Goal: Transaction & Acquisition: Register for event/course

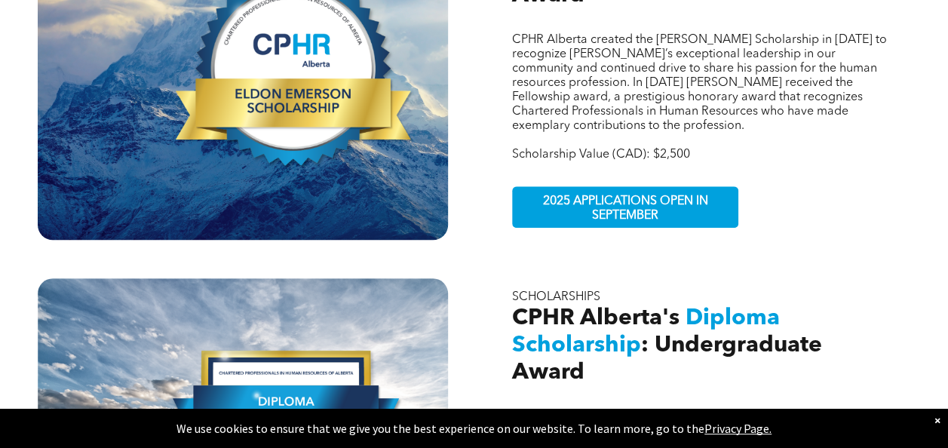
scroll to position [607, 0]
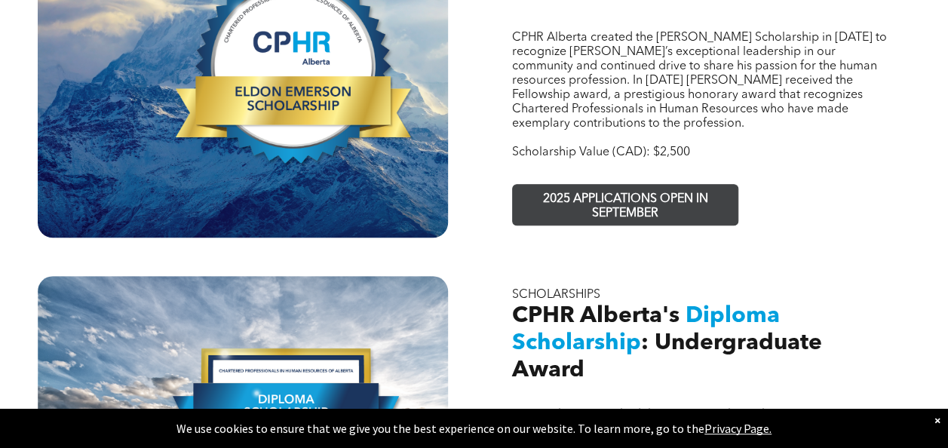
click at [623, 185] on span "2025 APPLICATIONS OPEN IN SEPTEMBER" at bounding box center [625, 207] width 220 height 44
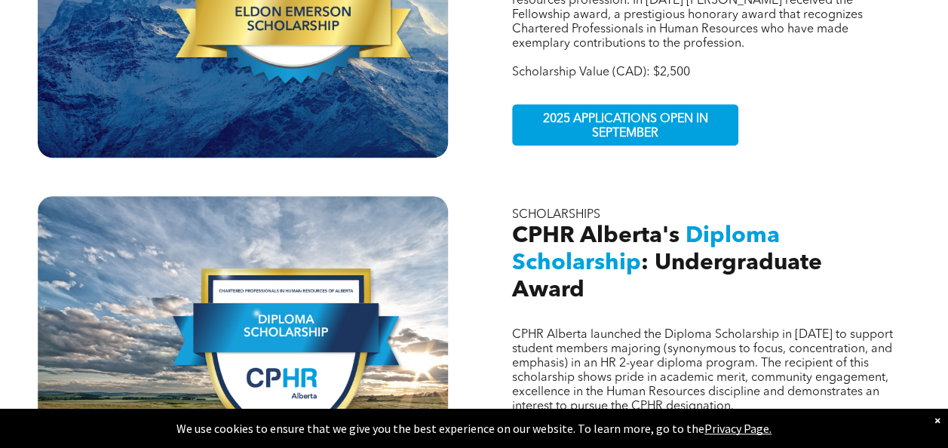
scroll to position [670, 0]
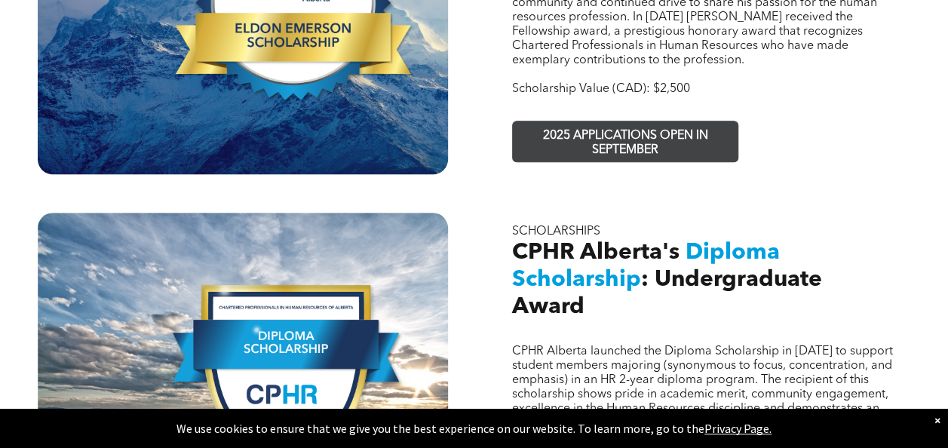
click at [627, 121] on span "2025 APPLICATIONS OPEN IN SEPTEMBER" at bounding box center [625, 143] width 220 height 44
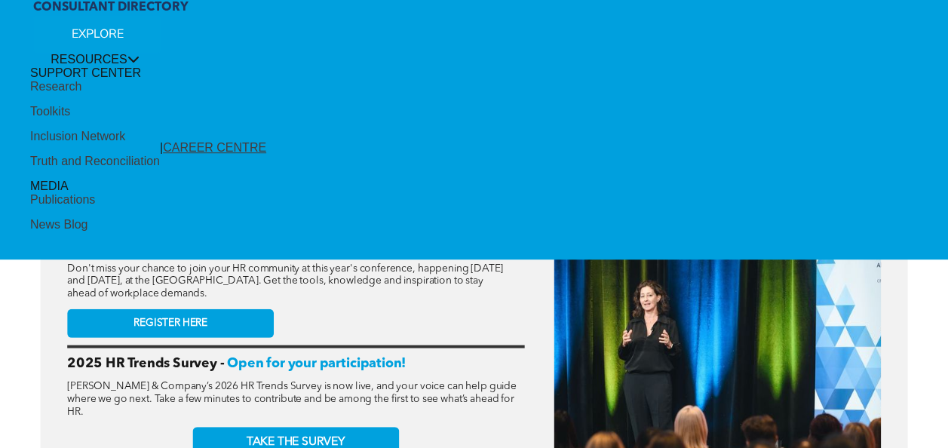
scroll to position [546, 0]
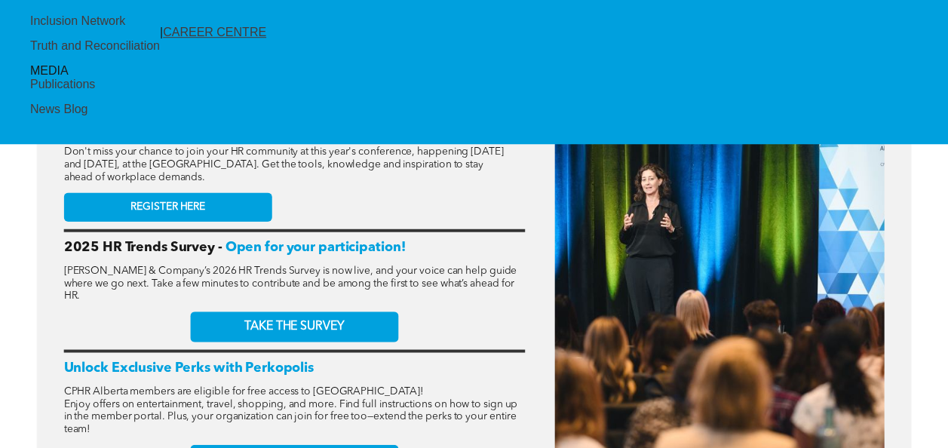
click at [222, 202] on link "REGISTER HERE" at bounding box center [168, 206] width 208 height 29
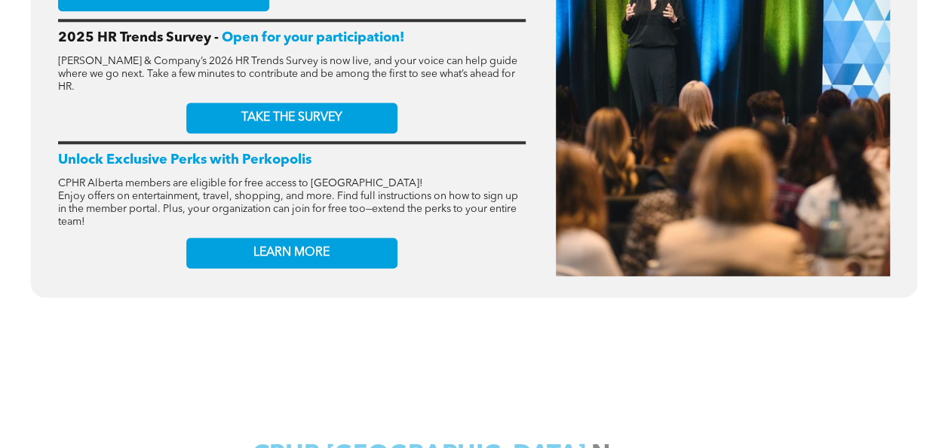
scroll to position [741, 0]
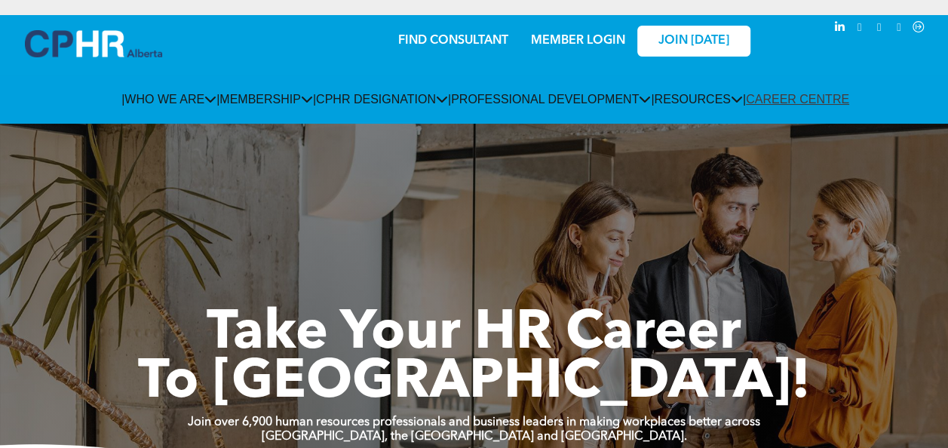
click at [610, 45] on link "MEMBER LOGIN" at bounding box center [578, 41] width 94 height 12
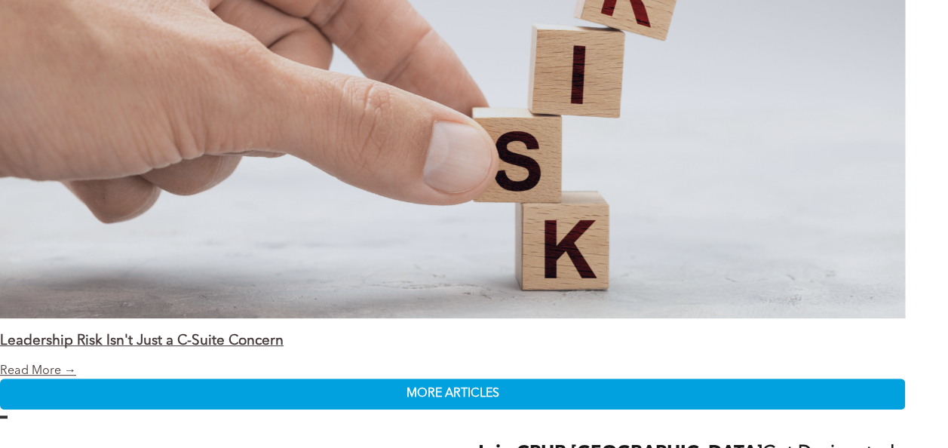
scroll to position [2946, 0]
